Goal: Find specific page/section: Find specific page/section

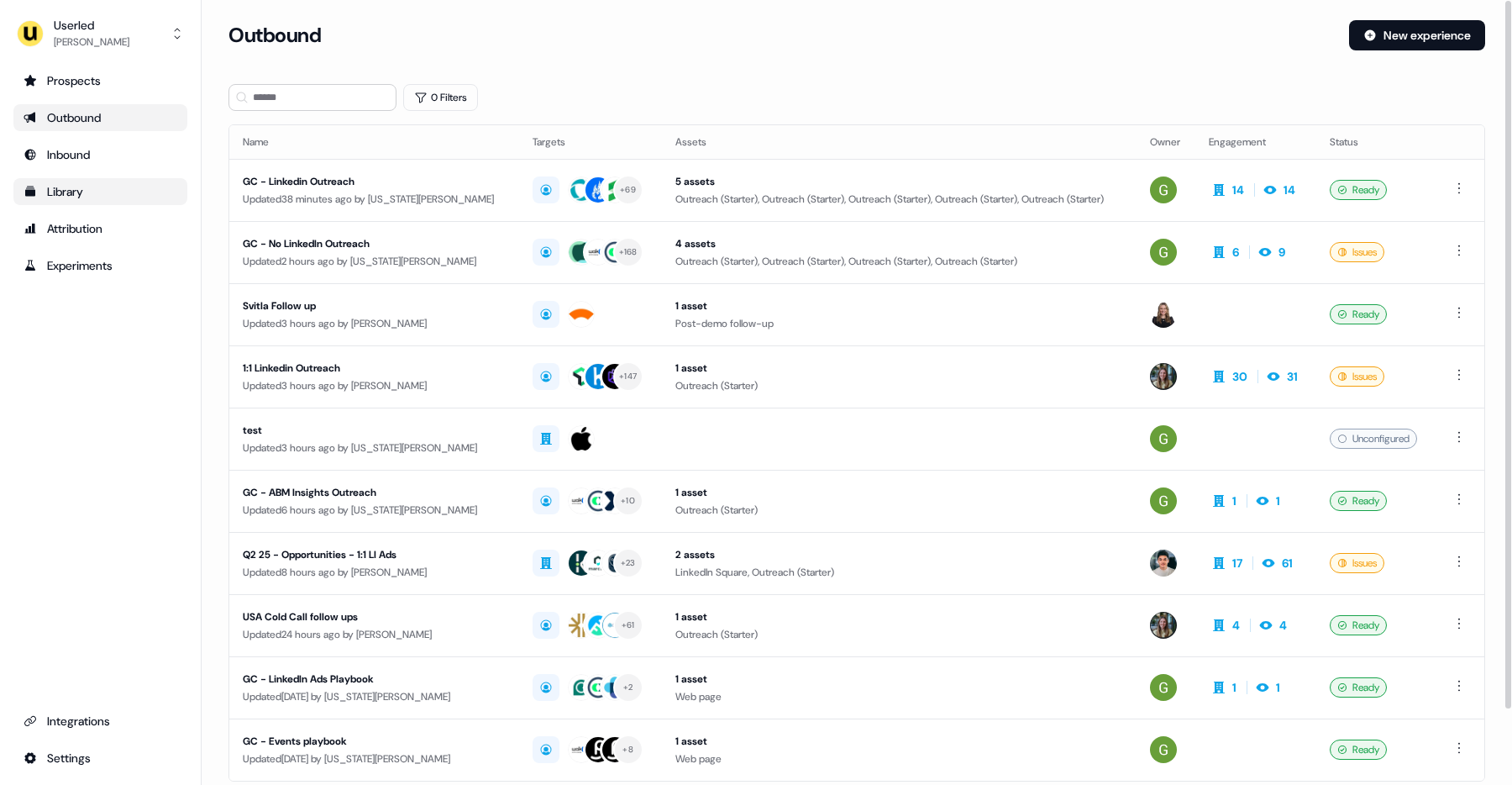
click at [101, 193] on div "Library" at bounding box center [101, 192] width 154 height 17
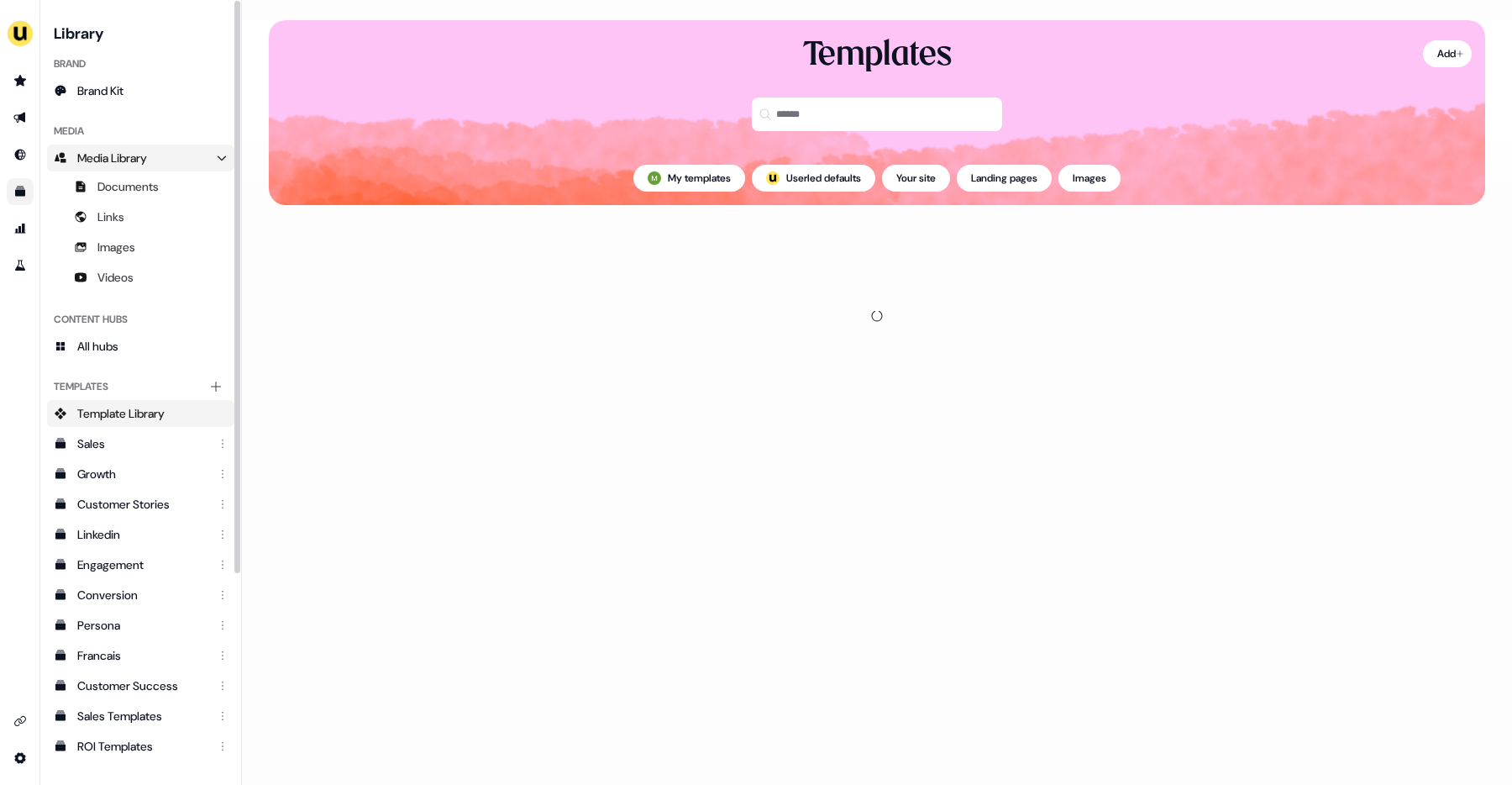
click at [147, 163] on span "Media Library" at bounding box center [112, 158] width 70 height 17
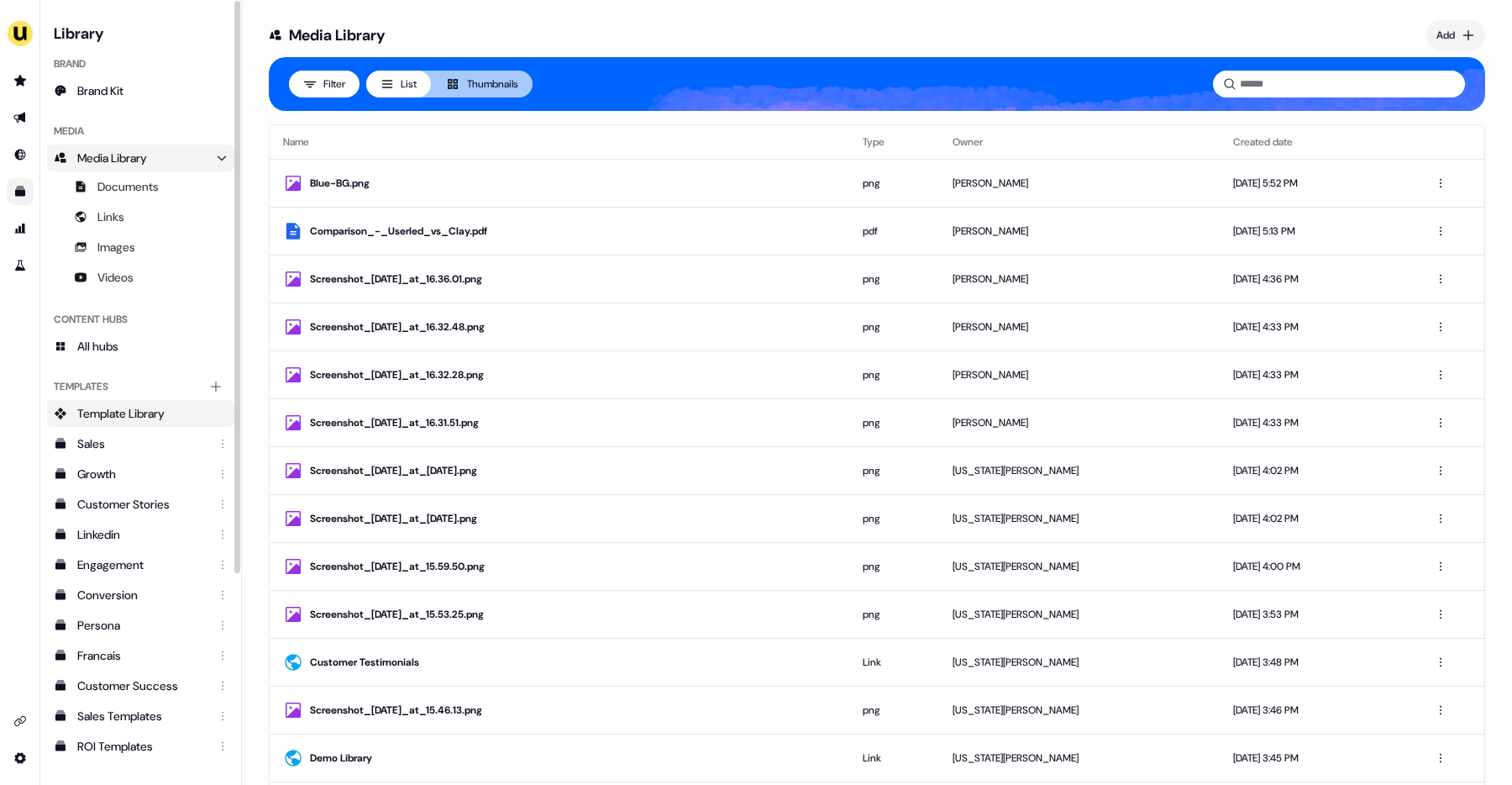
click at [121, 401] on link "Template Library" at bounding box center [140, 414] width 187 height 27
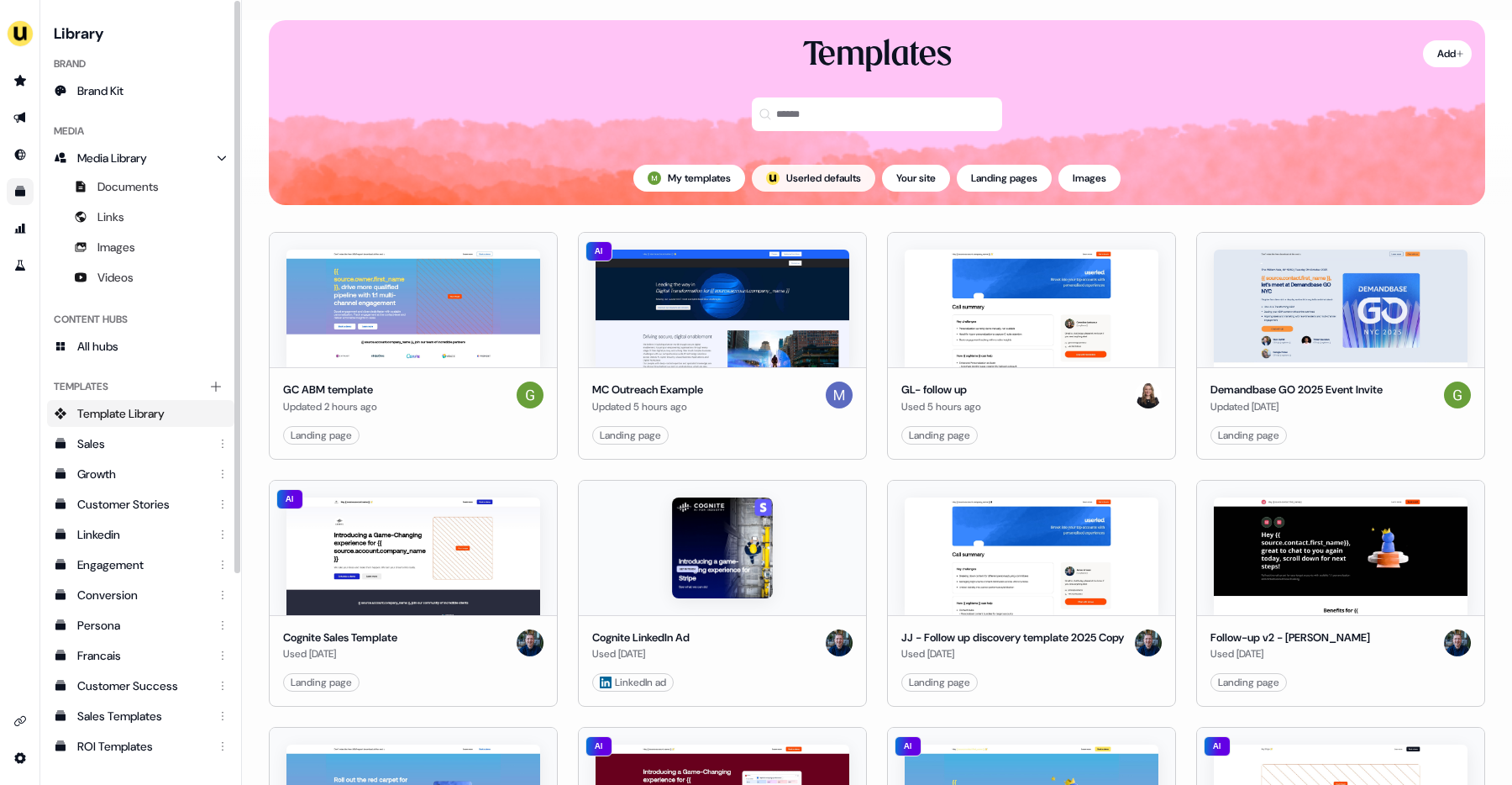
click at [794, 173] on button "; Userled defaults" at bounding box center [813, 178] width 123 height 27
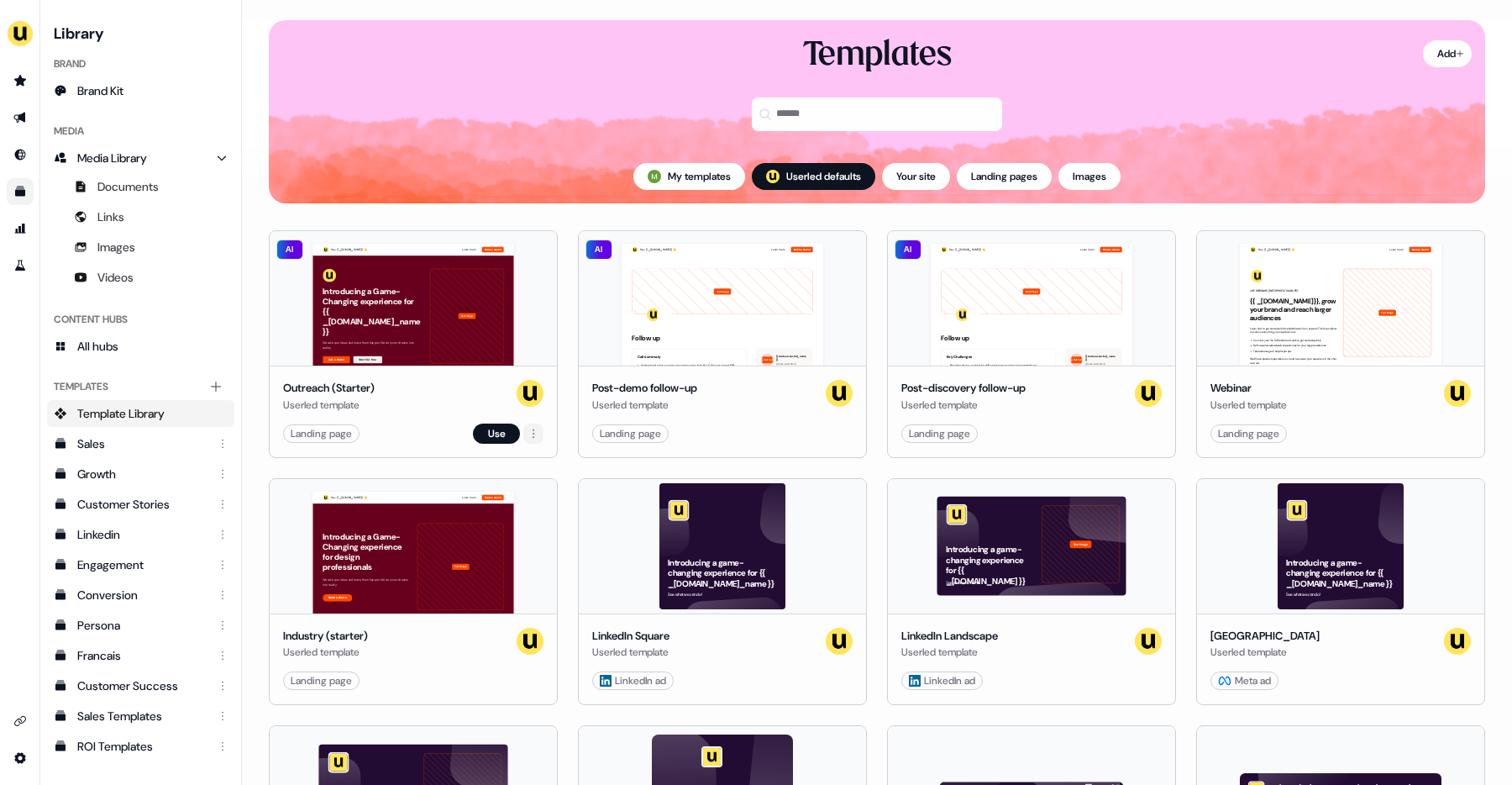
scroll to position [4, 0]
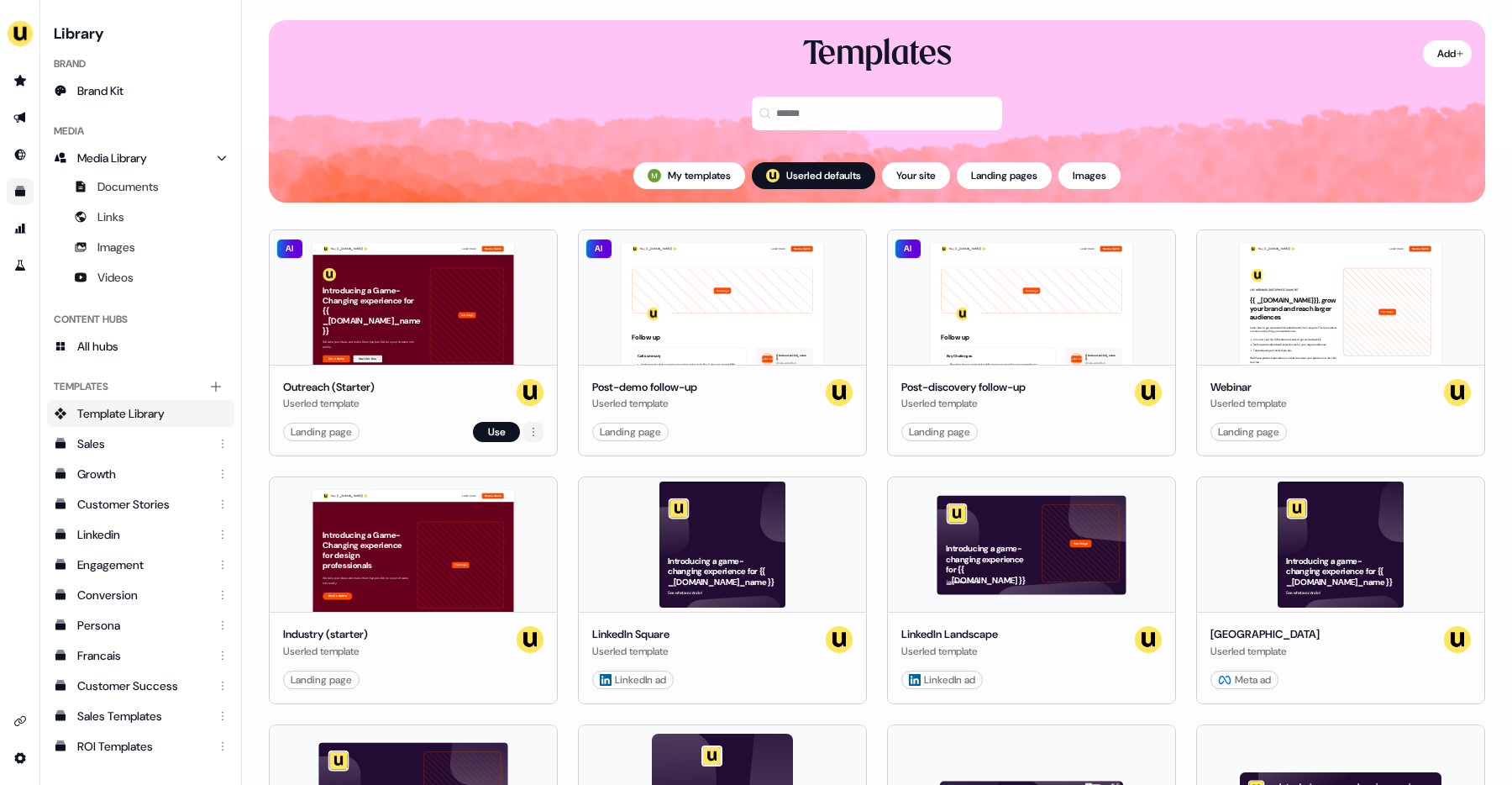
click at [529, 431] on html "For the best experience switch devices to a bigger screen. Go to [DOMAIN_NAME] …" at bounding box center [756, 392] width 1512 height 785
click at [552, 460] on span "Duplicate" at bounding box center [553, 463] width 43 height 13
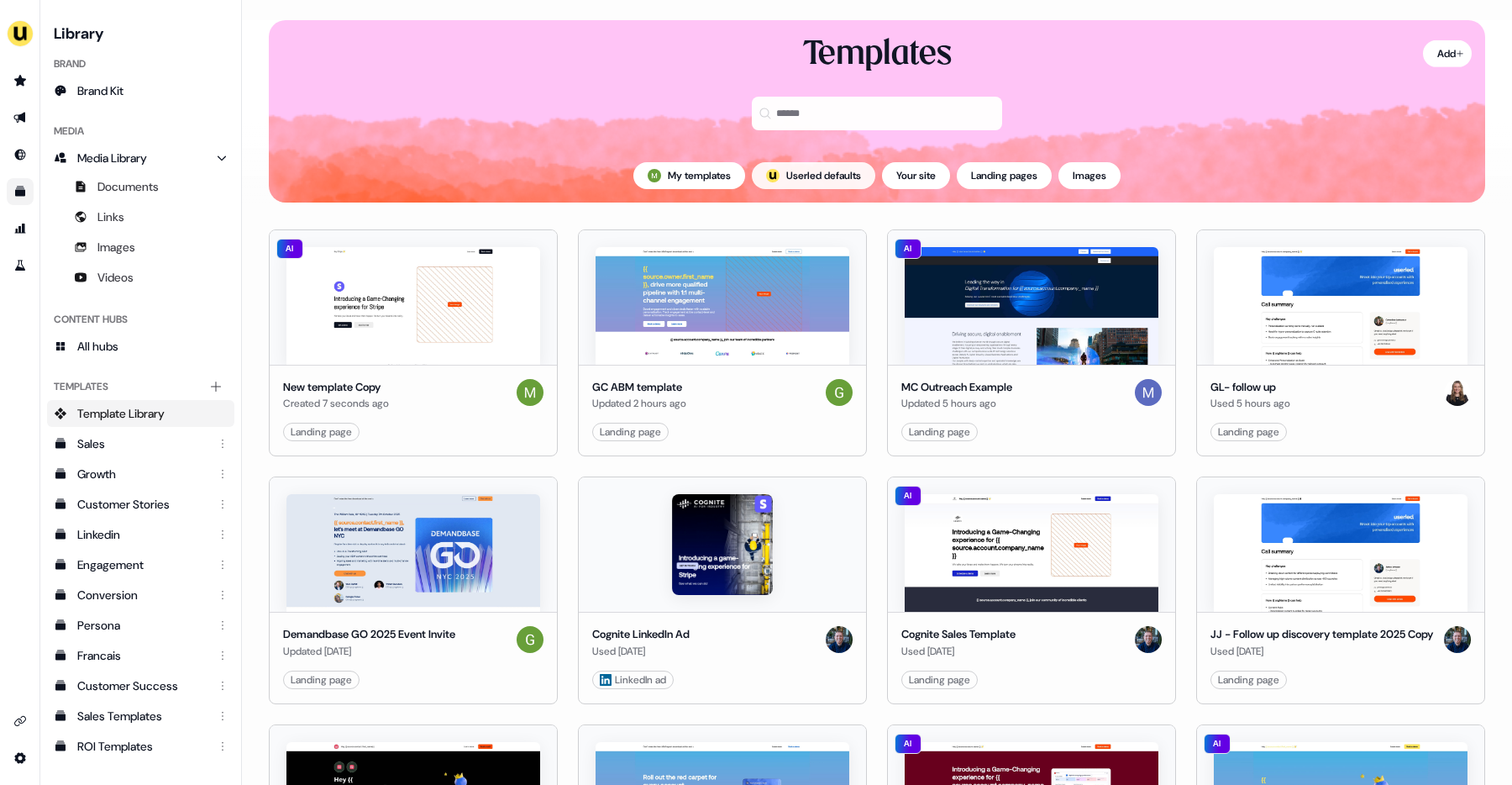
click at [788, 174] on button "; Userled defaults" at bounding box center [813, 176] width 123 height 27
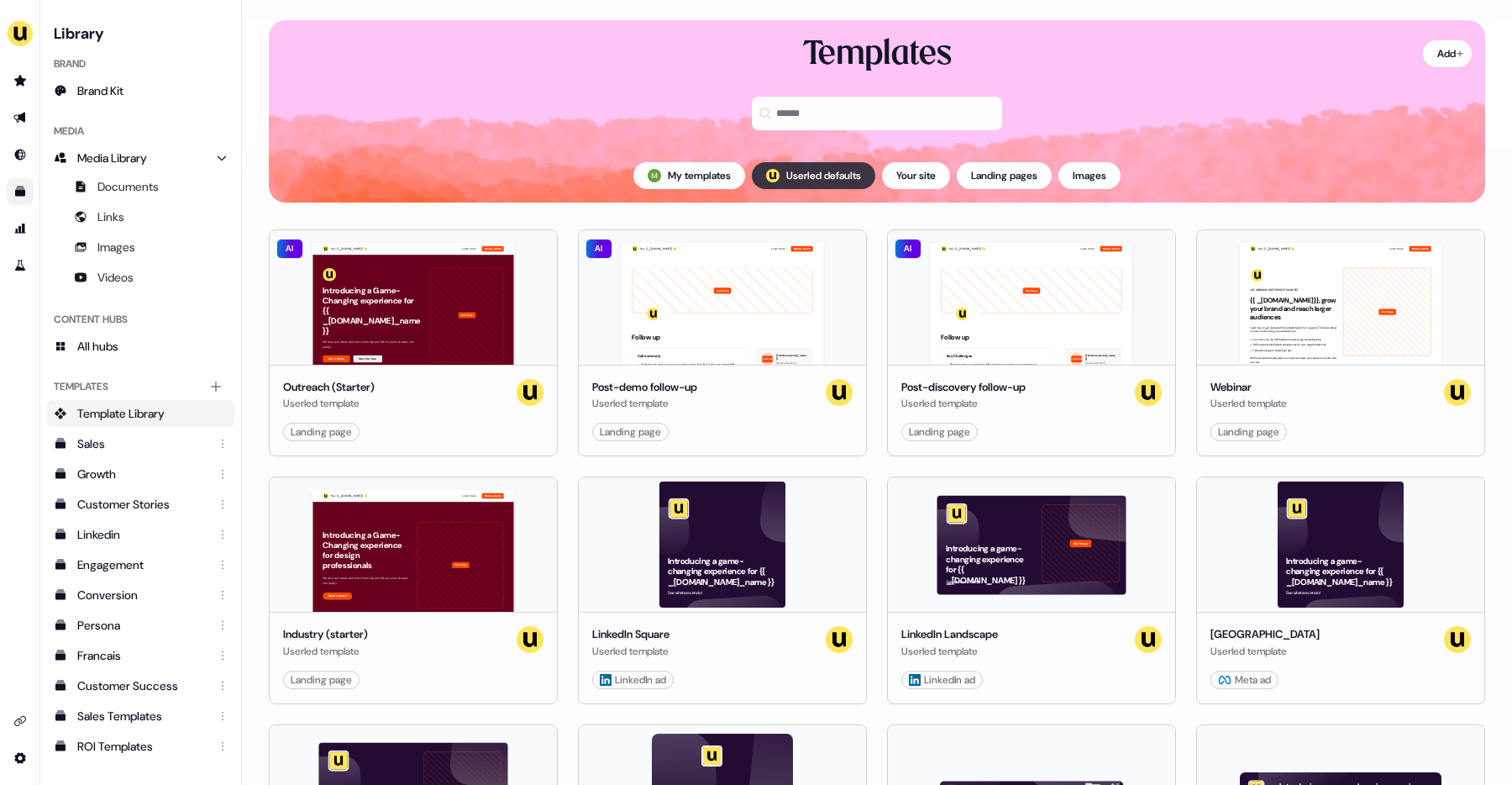
click at [788, 174] on button "; Userled defaults" at bounding box center [813, 176] width 123 height 27
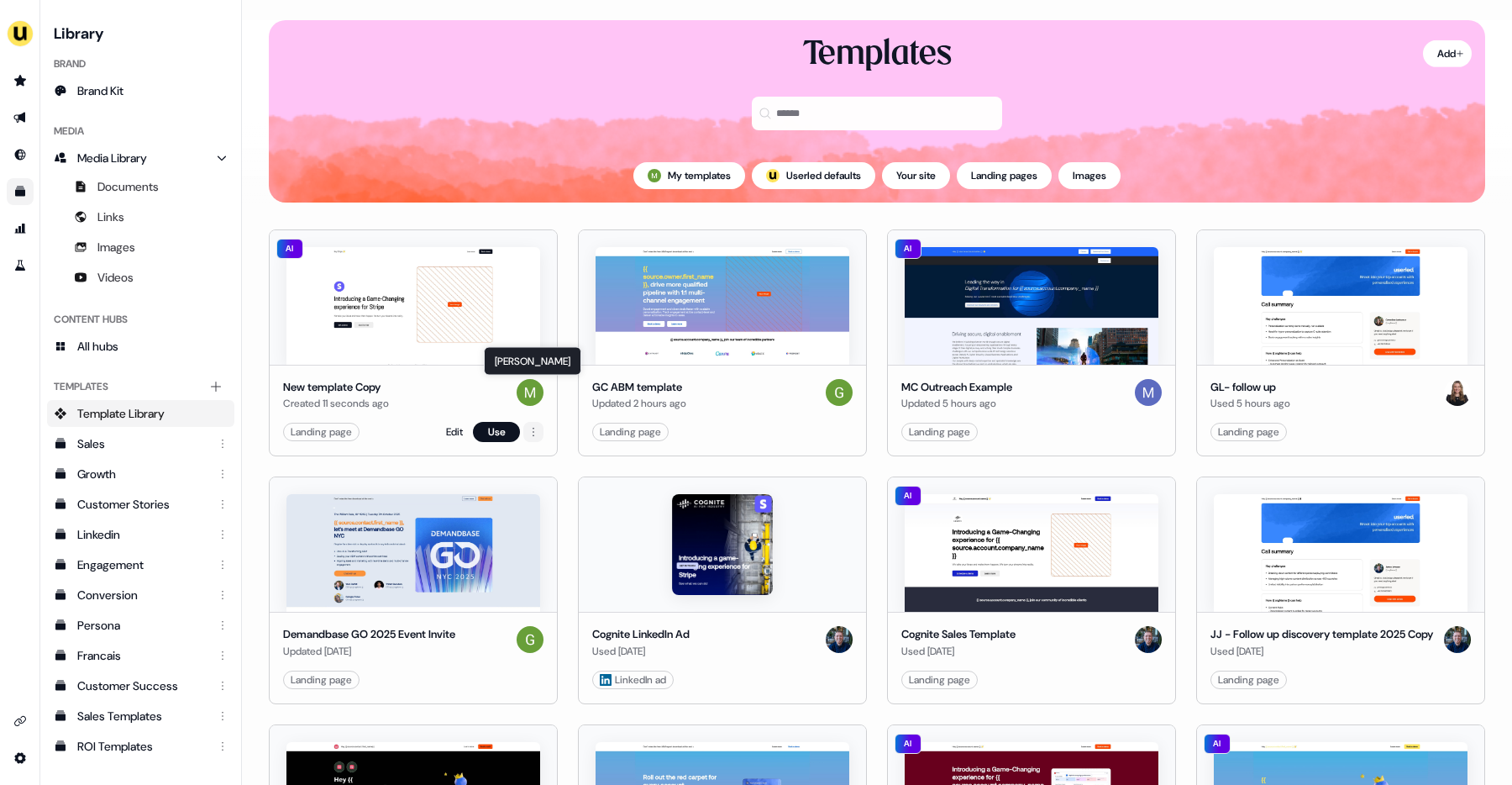
click at [532, 432] on html "For the best experience switch devices to a bigger screen. Go to [DOMAIN_NAME] …" at bounding box center [756, 392] width 1512 height 785
click at [553, 516] on span "Delete" at bounding box center [546, 517] width 29 height 13
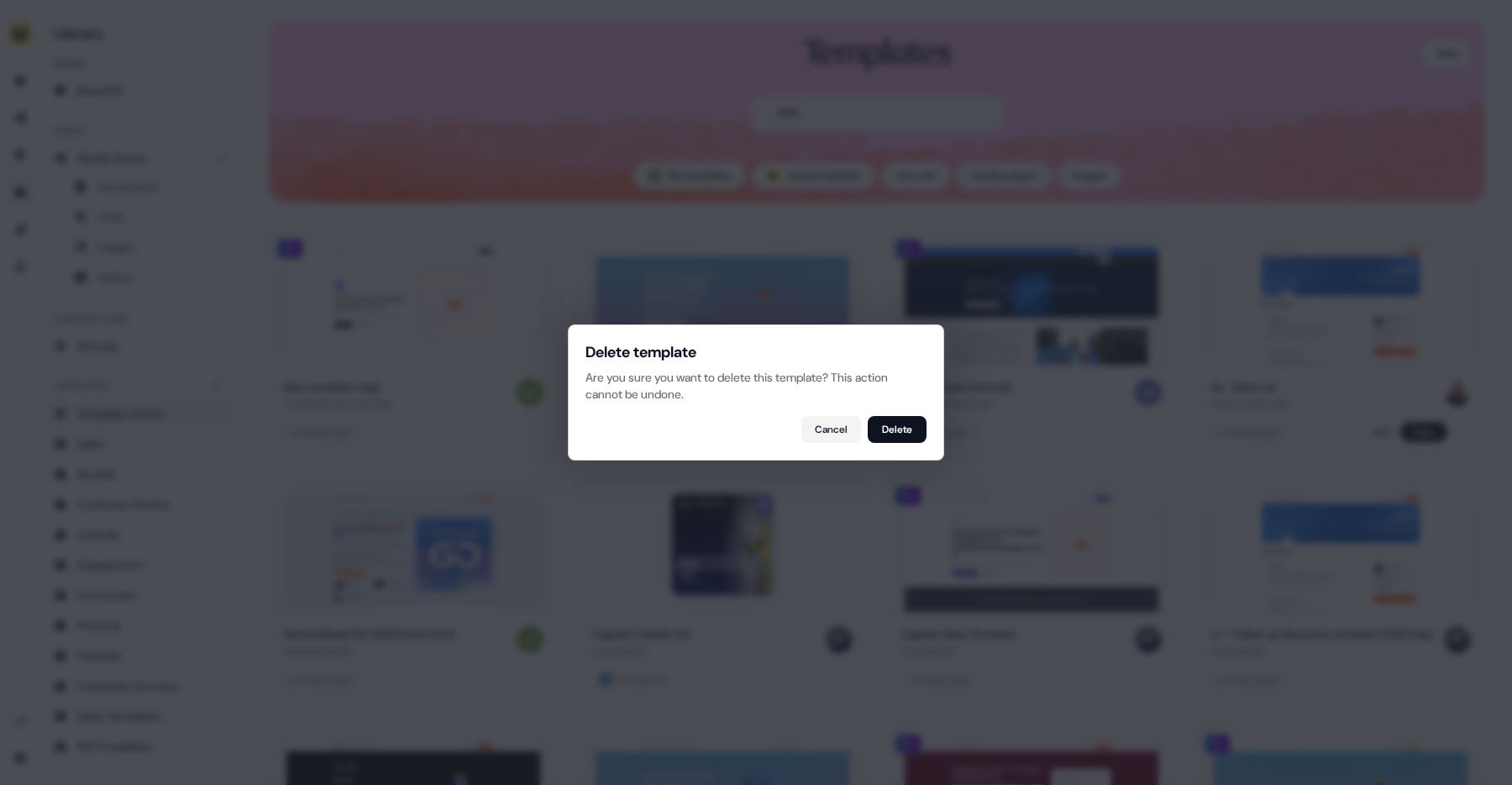
click at [899, 432] on button "Delete" at bounding box center [897, 430] width 59 height 27
